Goal: Information Seeking & Learning: Learn about a topic

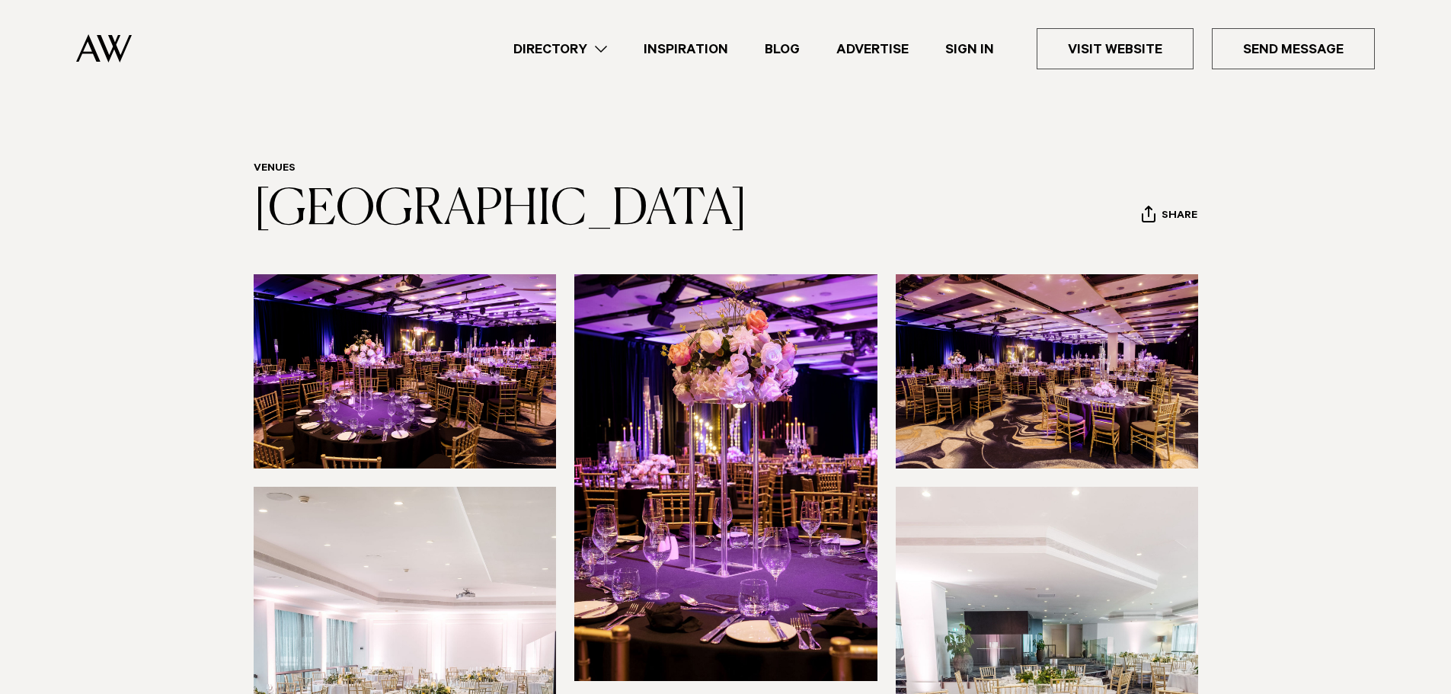
scroll to position [228, 0]
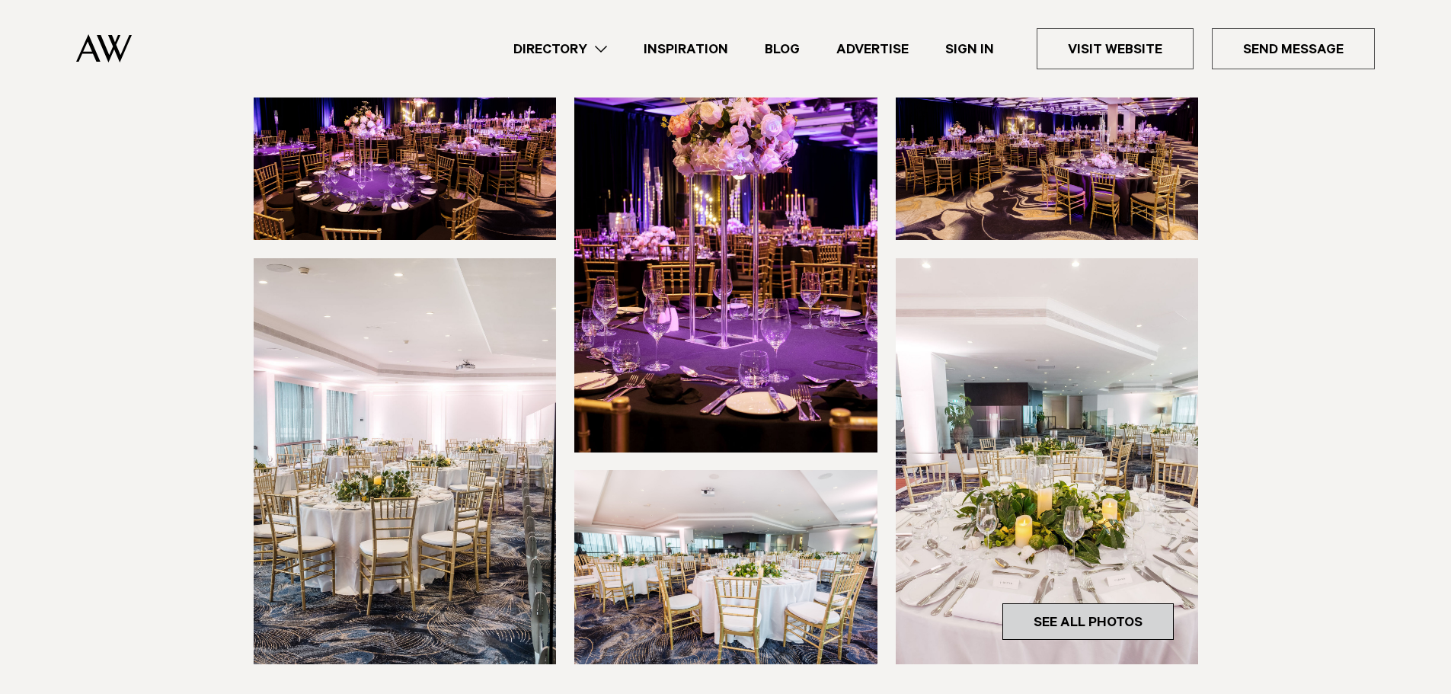
click at [1120, 624] on link "See All Photos" at bounding box center [1087, 621] width 171 height 37
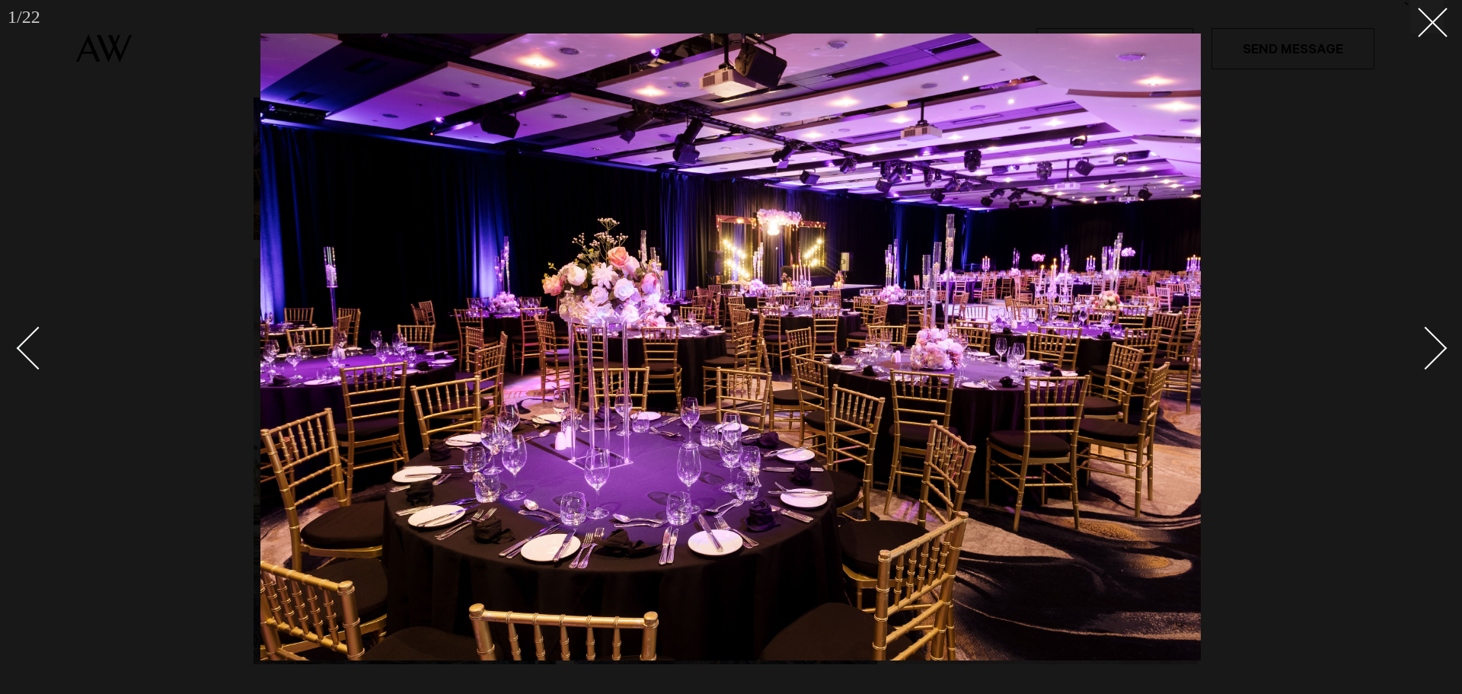
click at [1446, 357] on div at bounding box center [731, 347] width 1462 height 694
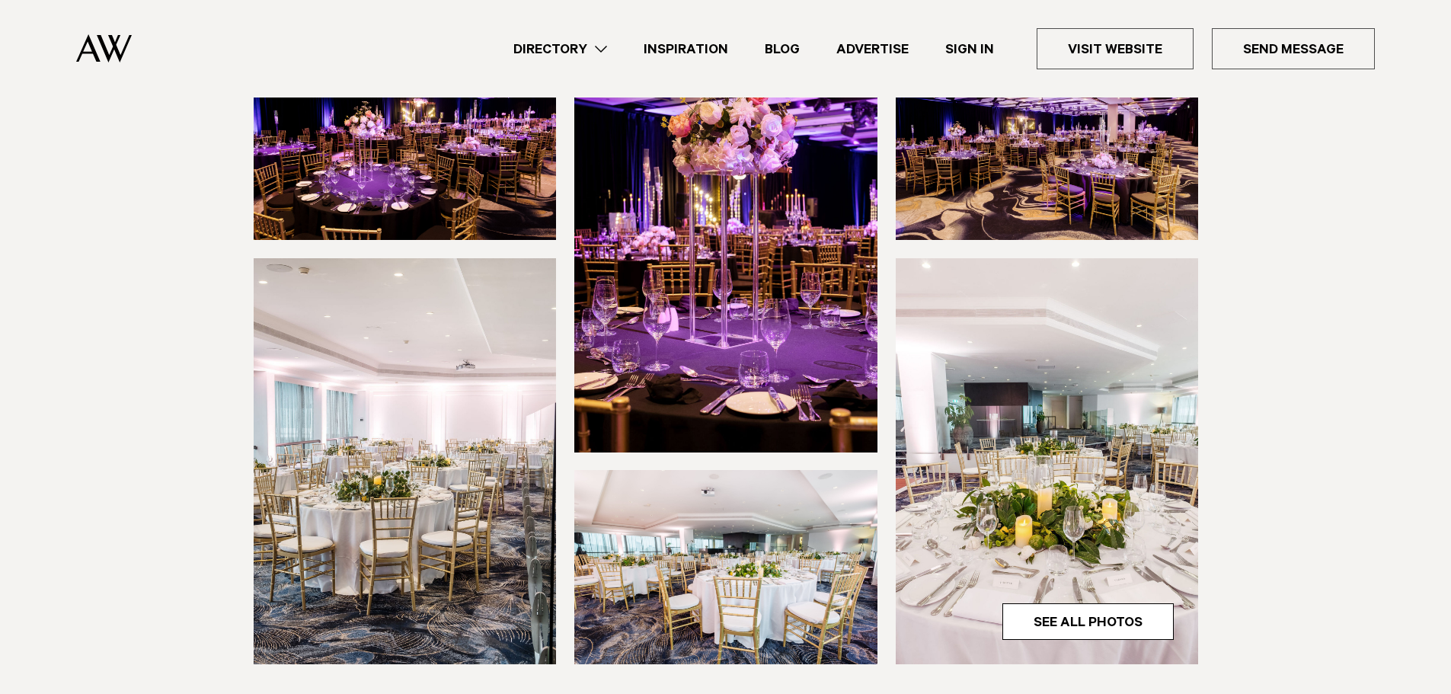
click at [1446, 357] on section at bounding box center [725, 387] width 1451 height 683
click at [1059, 622] on link "See All Photos" at bounding box center [1087, 621] width 171 height 37
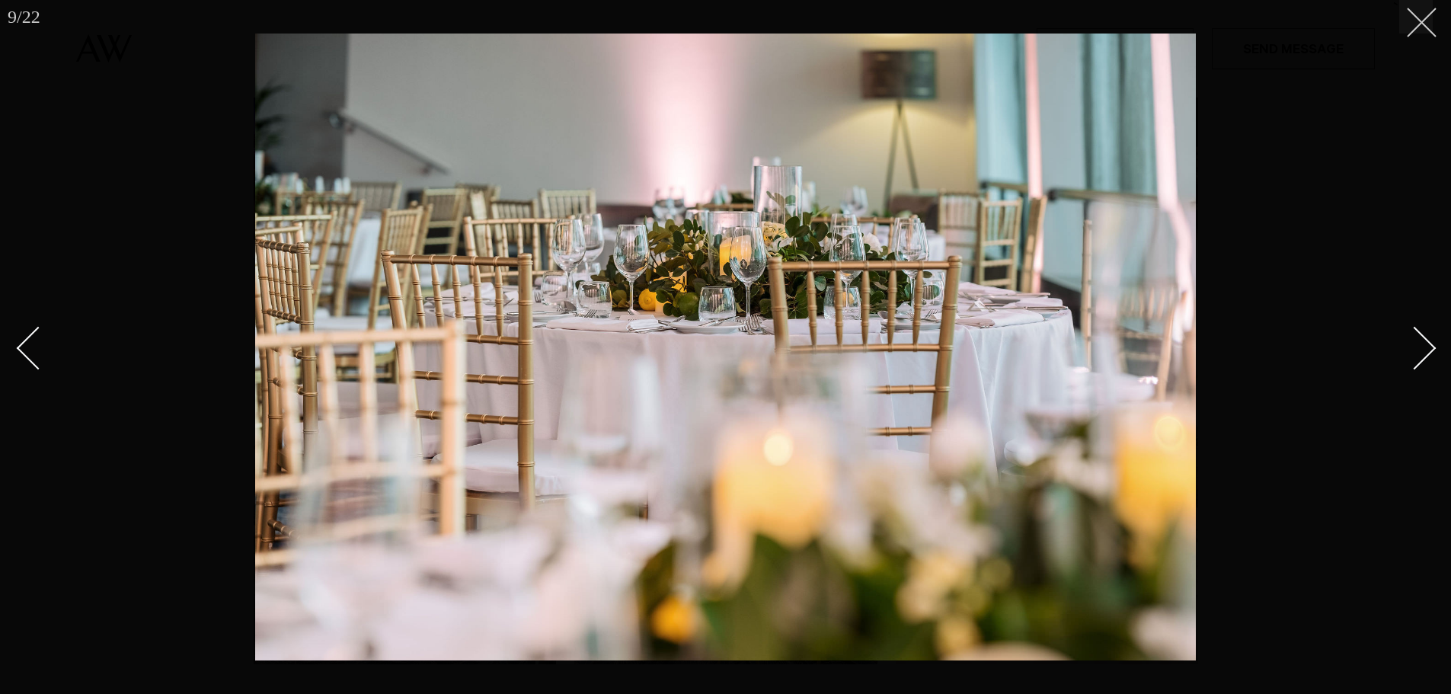
click at [1413, 30] on button at bounding box center [1416, 17] width 34 height 34
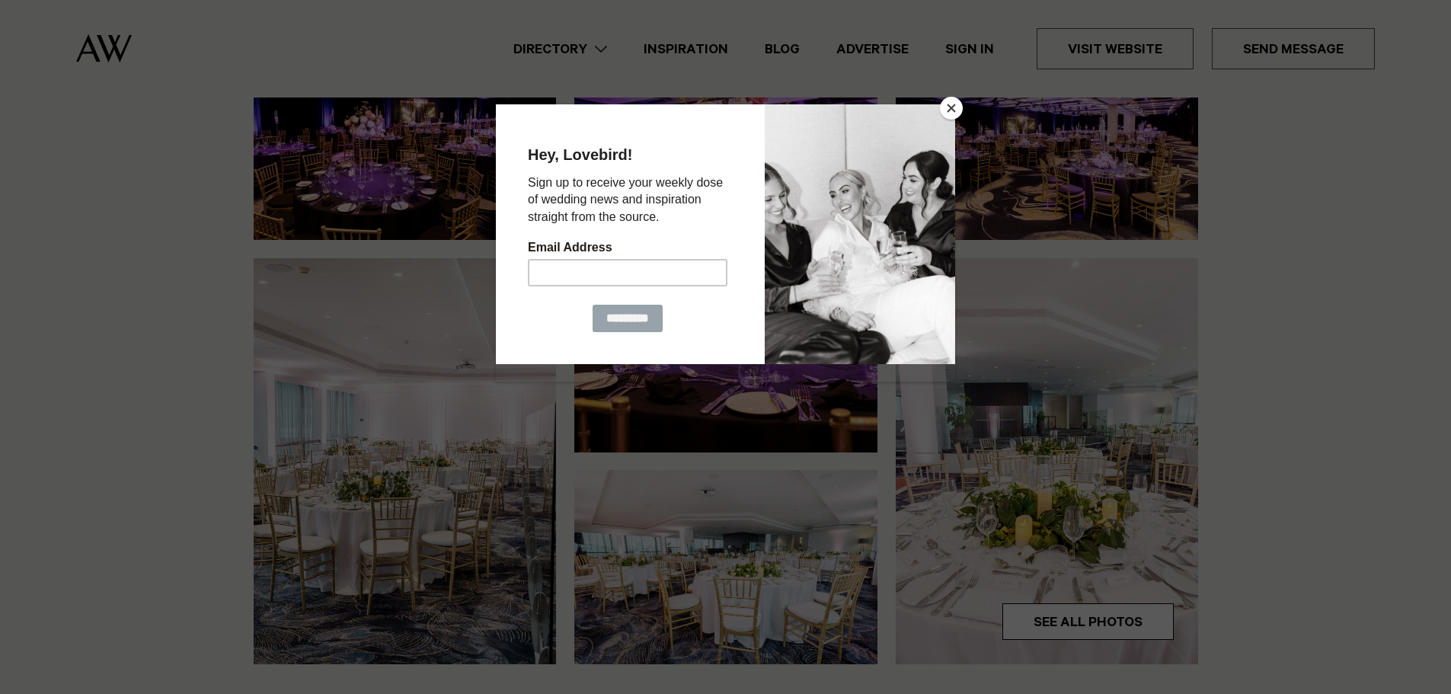
click at [946, 109] on button "Close" at bounding box center [951, 108] width 23 height 23
